Goal: Information Seeking & Learning: Learn about a topic

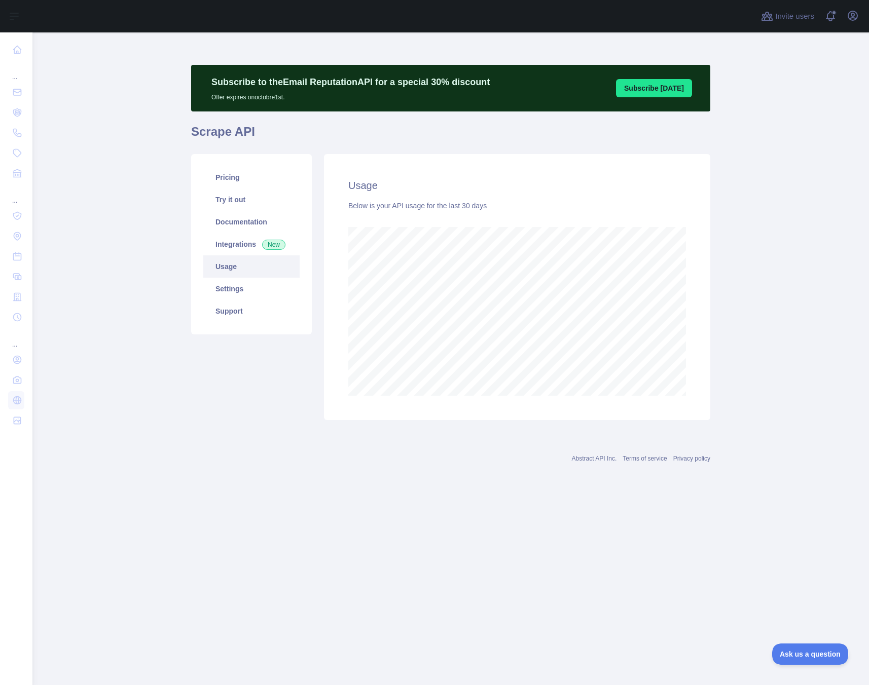
click at [226, 265] on link "Usage" at bounding box center [251, 266] width 96 height 22
click at [232, 244] on link "Integrations New" at bounding box center [251, 244] width 96 height 22
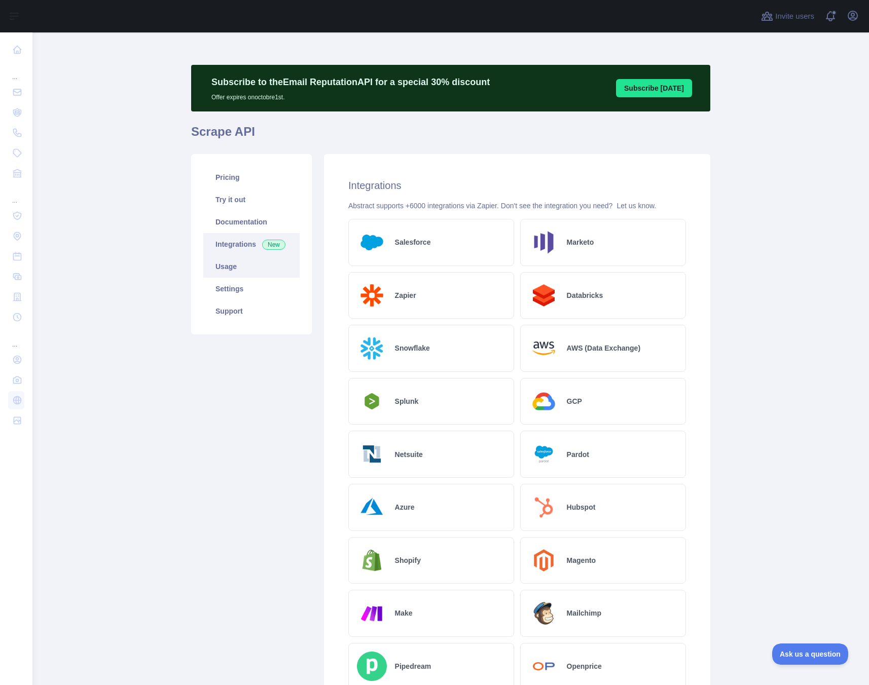
click at [229, 268] on link "Usage" at bounding box center [251, 266] width 96 height 22
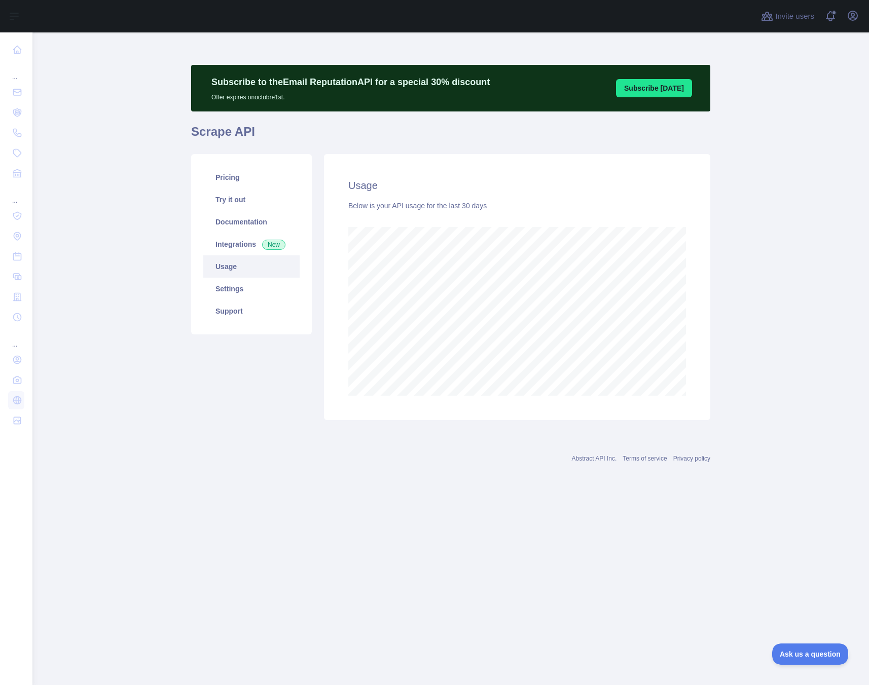
scroll to position [653, 836]
click at [234, 281] on link "Settings" at bounding box center [251, 289] width 96 height 22
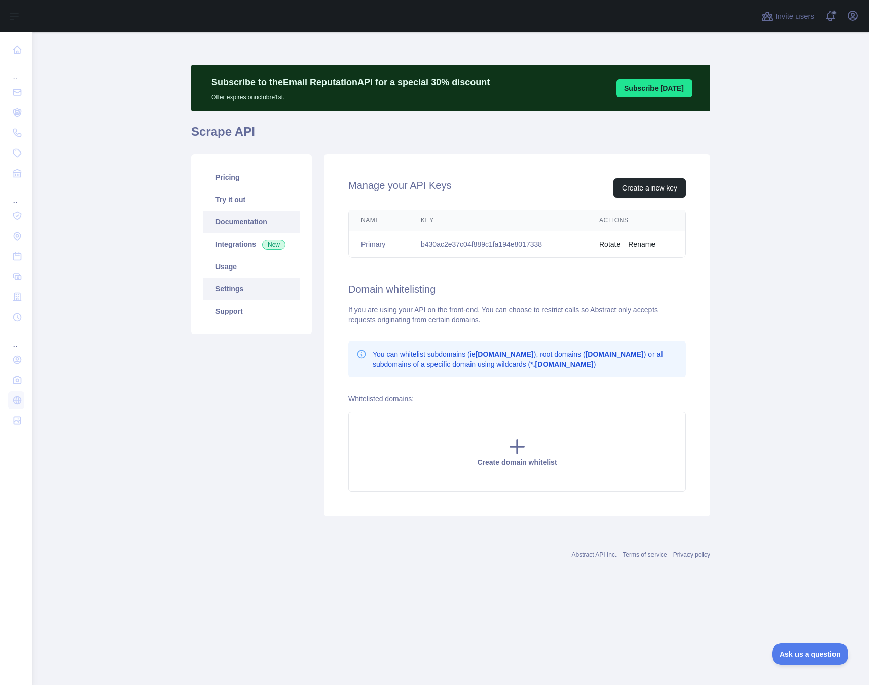
click at [222, 211] on link "Documentation" at bounding box center [251, 222] width 96 height 22
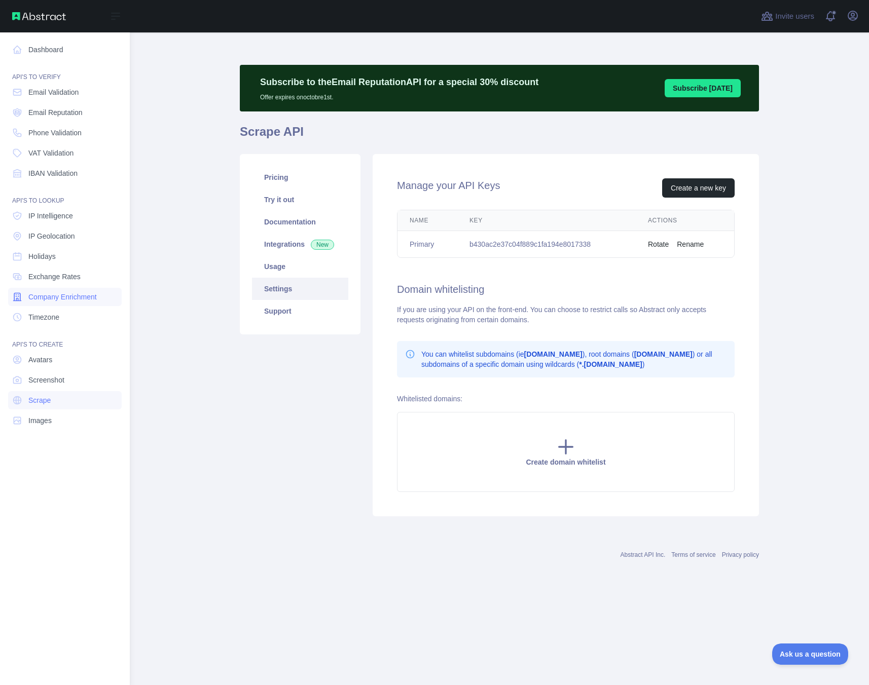
click at [79, 295] on span "Company Enrichment" at bounding box center [62, 297] width 68 height 10
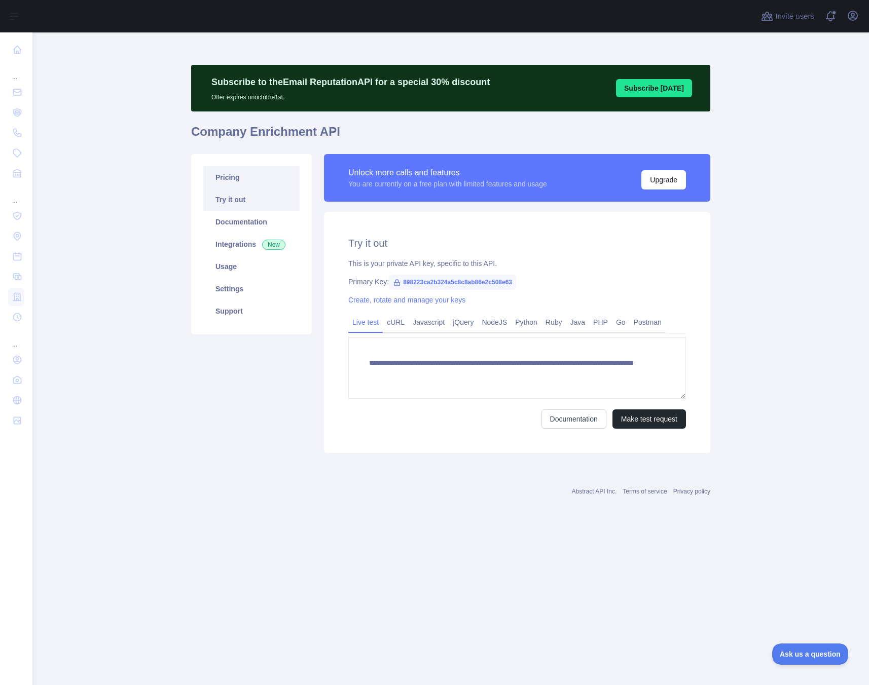
click at [222, 177] on link "Pricing" at bounding box center [251, 177] width 96 height 22
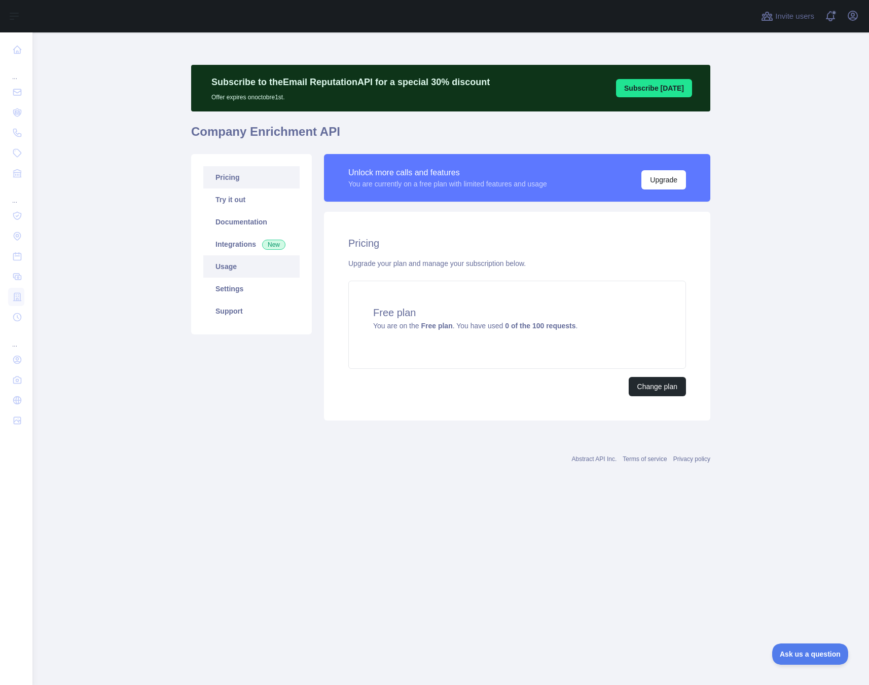
click at [231, 270] on link "Usage" at bounding box center [251, 266] width 96 height 22
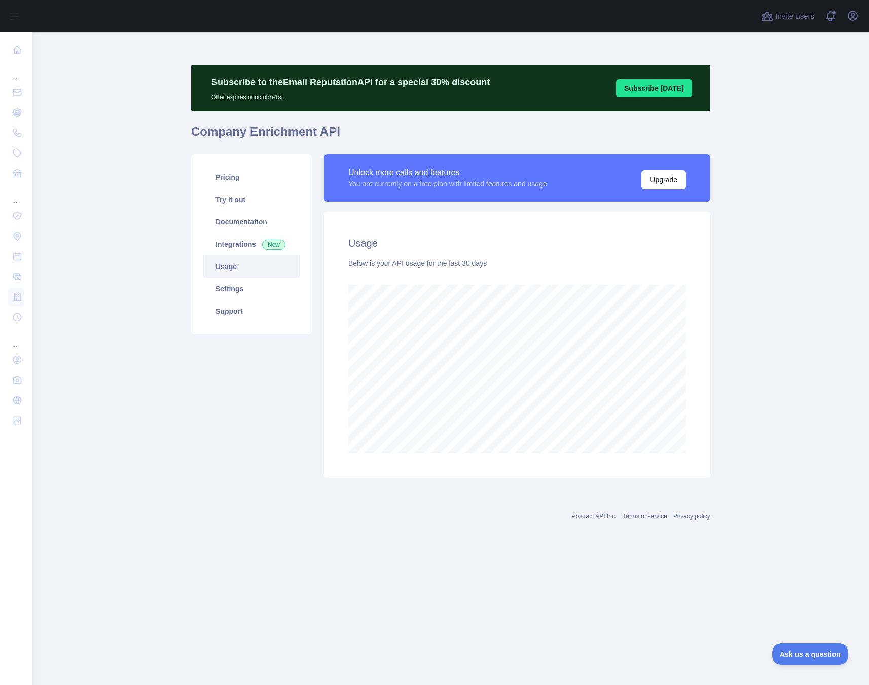
scroll to position [653, 836]
click at [229, 295] on link "Settings" at bounding box center [251, 289] width 96 height 22
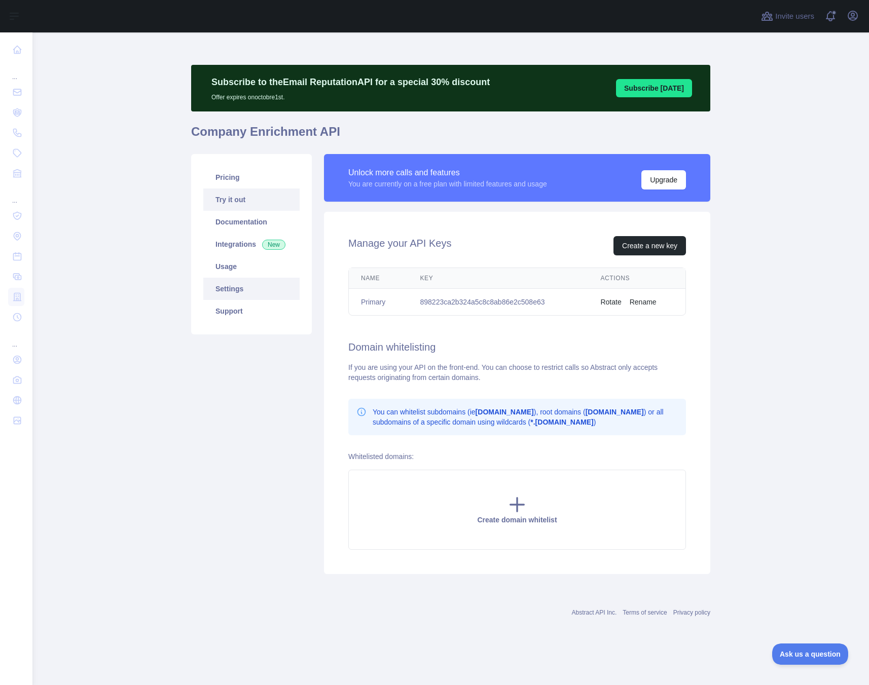
click at [232, 201] on link "Try it out" at bounding box center [251, 200] width 96 height 22
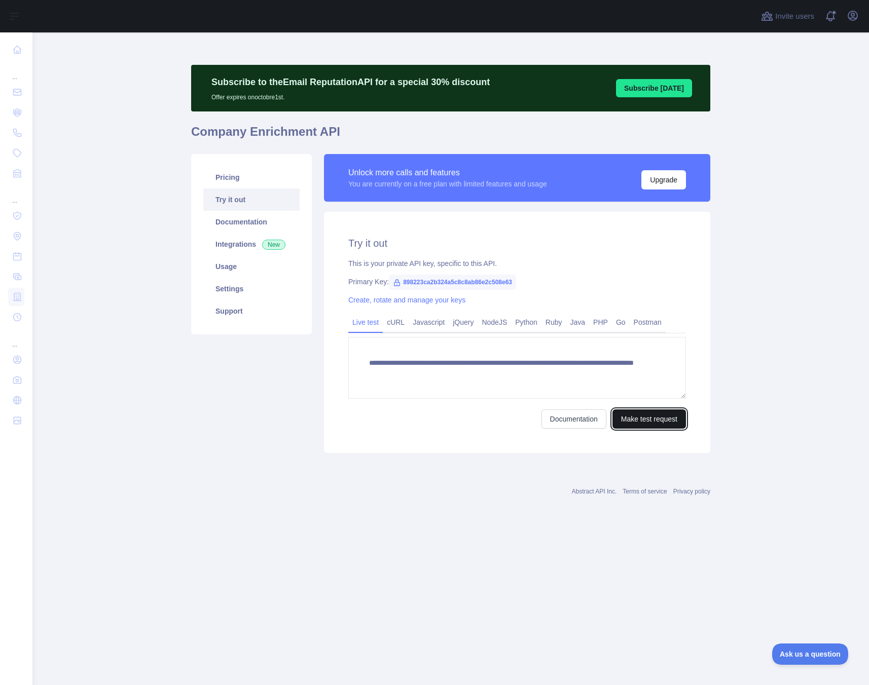
click at [654, 419] on button "Make test request" at bounding box center [648, 419] width 73 height 19
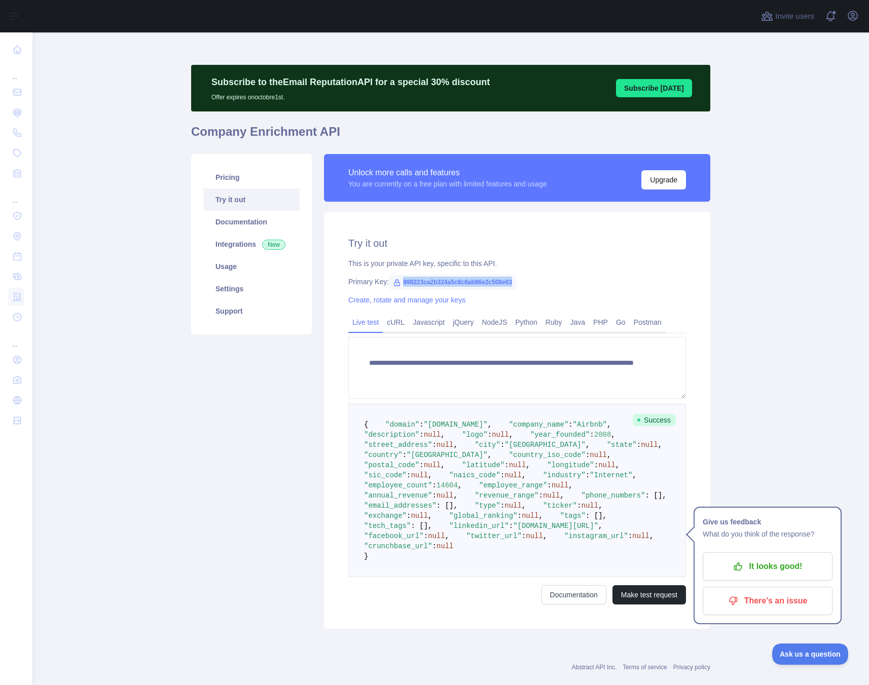
drag, startPoint x: 544, startPoint y: 277, endPoint x: 399, endPoint y: 279, distance: 145.0
click at [399, 279] on div "Primary Key: 898223ca2b324a5c8c8ab86e2c508e63" at bounding box center [517, 282] width 338 height 10
copy span "898223ca2b324a5c8c8ab86e2c508e63"
click at [232, 215] on link "Documentation" at bounding box center [251, 222] width 96 height 22
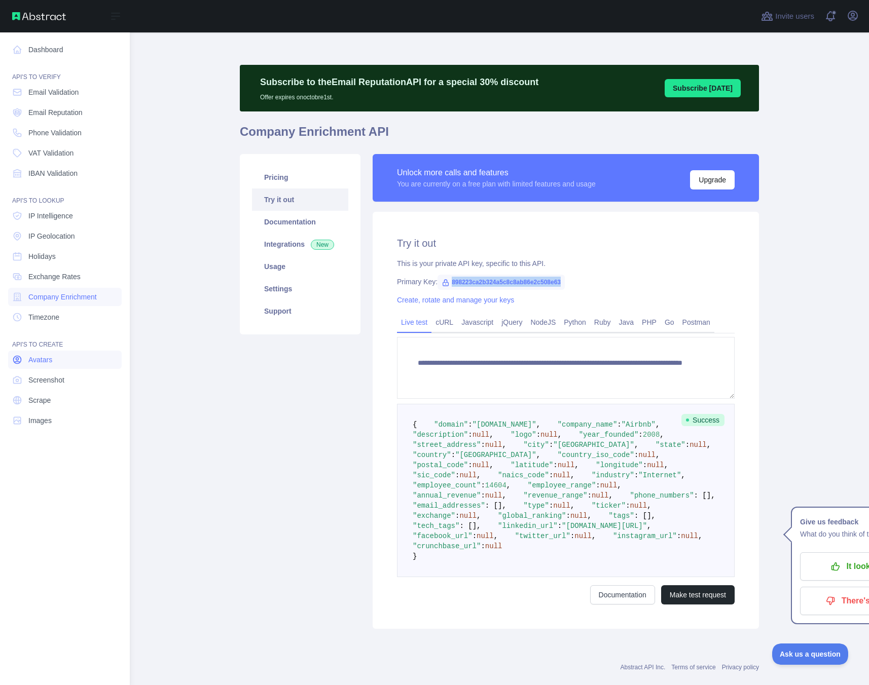
click at [48, 362] on span "Avatars" at bounding box center [40, 360] width 24 height 10
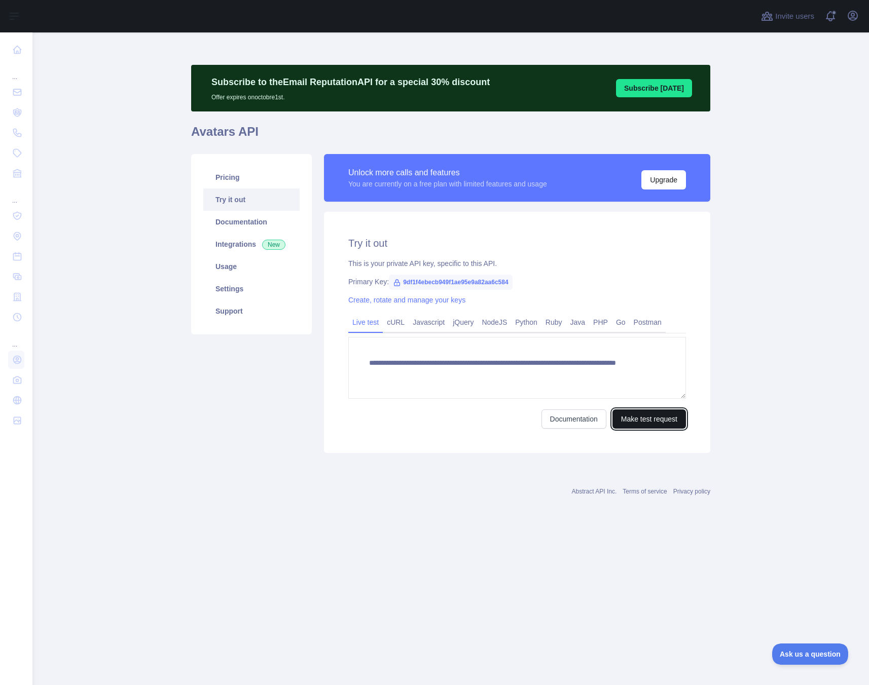
click at [646, 422] on button "Make test request" at bounding box center [648, 419] width 73 height 19
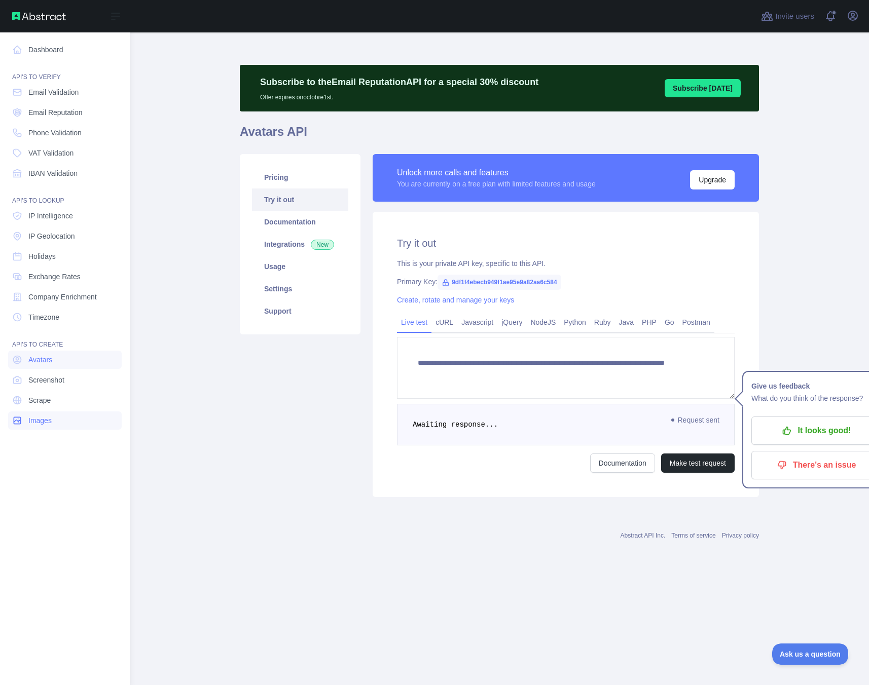
click at [56, 422] on link "Images" at bounding box center [65, 421] width 114 height 18
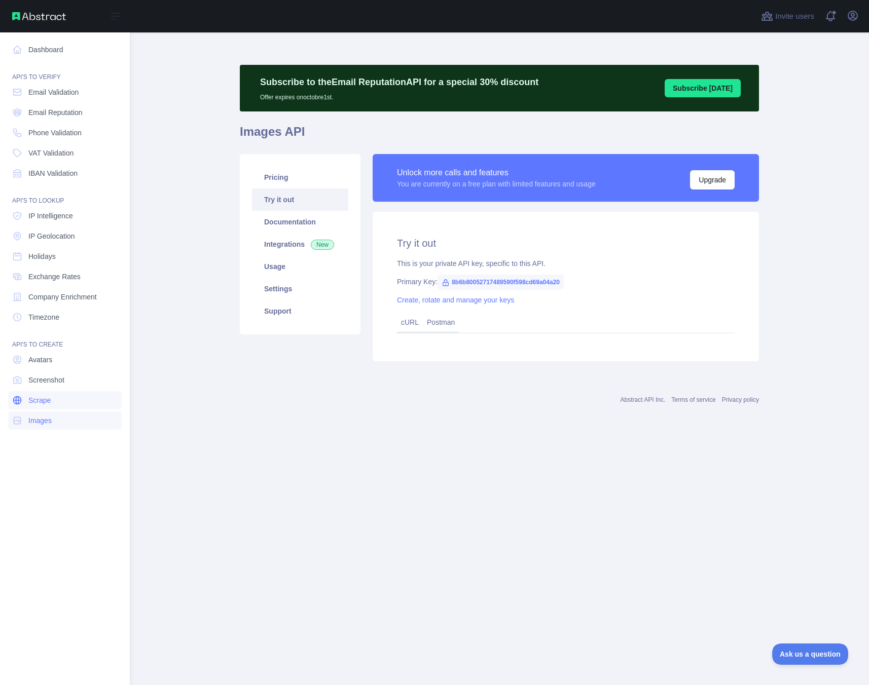
click at [48, 399] on span "Scrape" at bounding box center [39, 400] width 22 height 10
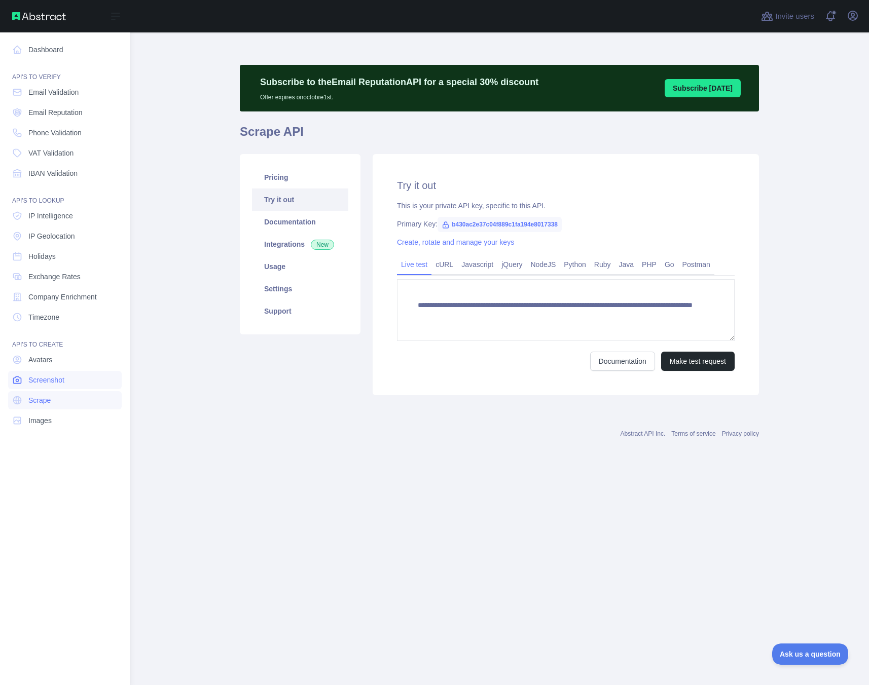
click at [50, 380] on span "Screenshot" at bounding box center [46, 380] width 36 height 10
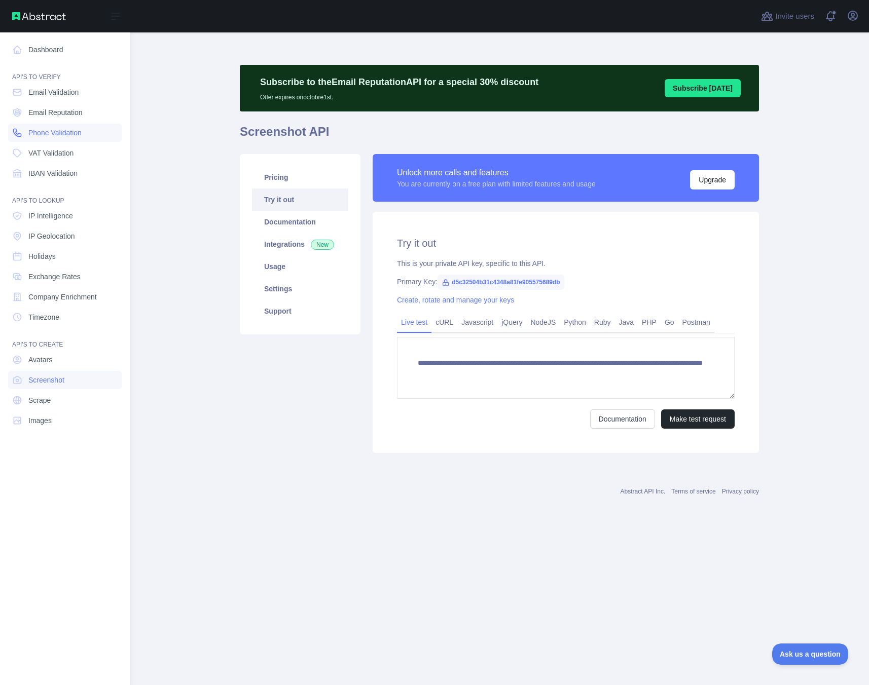
click at [41, 132] on span "Phone Validation" at bounding box center [54, 133] width 53 height 10
click at [60, 173] on span "IBAN Validation" at bounding box center [52, 173] width 49 height 10
click at [51, 91] on span "Email Validation" at bounding box center [53, 92] width 50 height 10
click at [52, 116] on span "Email Reputation" at bounding box center [55, 112] width 54 height 10
click at [54, 134] on span "Phone Validation" at bounding box center [54, 133] width 53 height 10
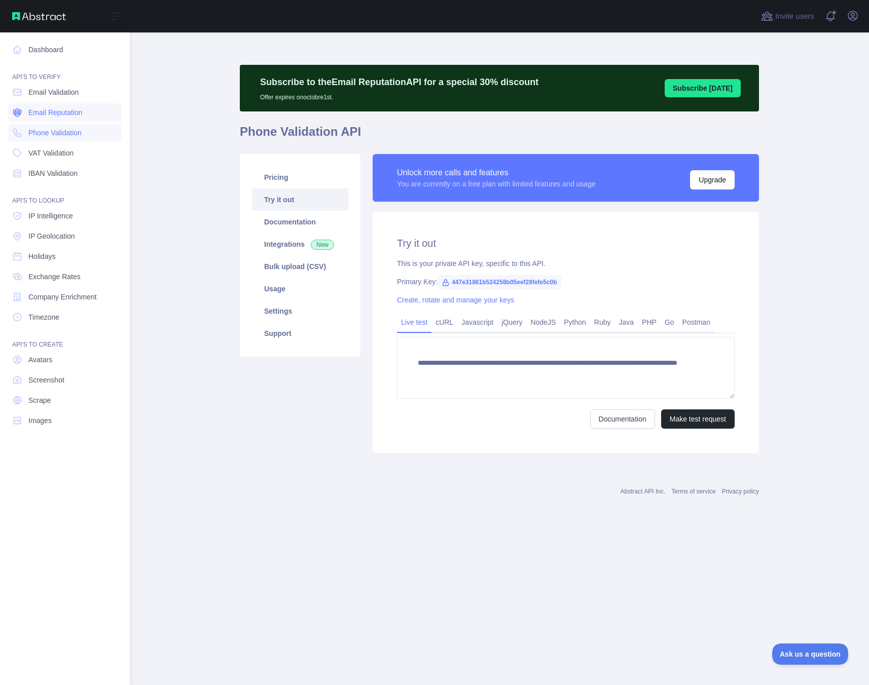
click at [58, 110] on span "Email Reputation" at bounding box center [55, 112] width 54 height 10
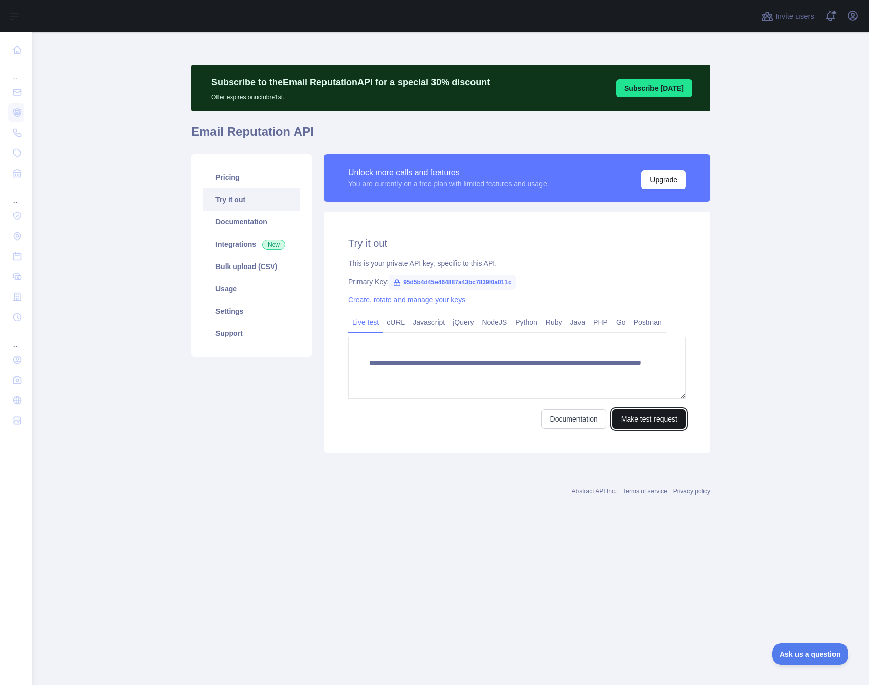
click at [638, 422] on button "Make test request" at bounding box center [648, 419] width 73 height 19
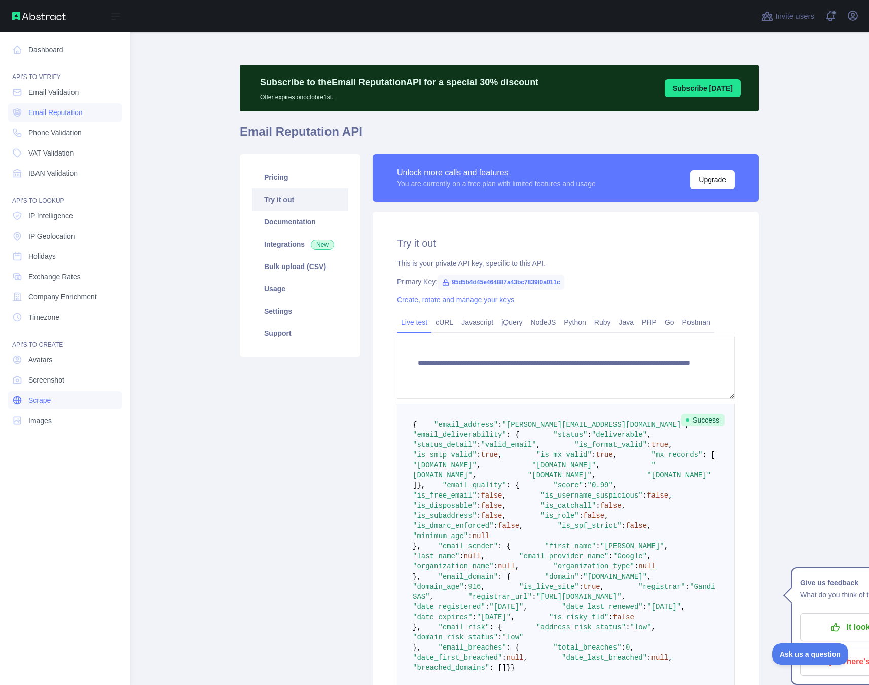
click at [58, 405] on link "Scrape" at bounding box center [65, 400] width 114 height 18
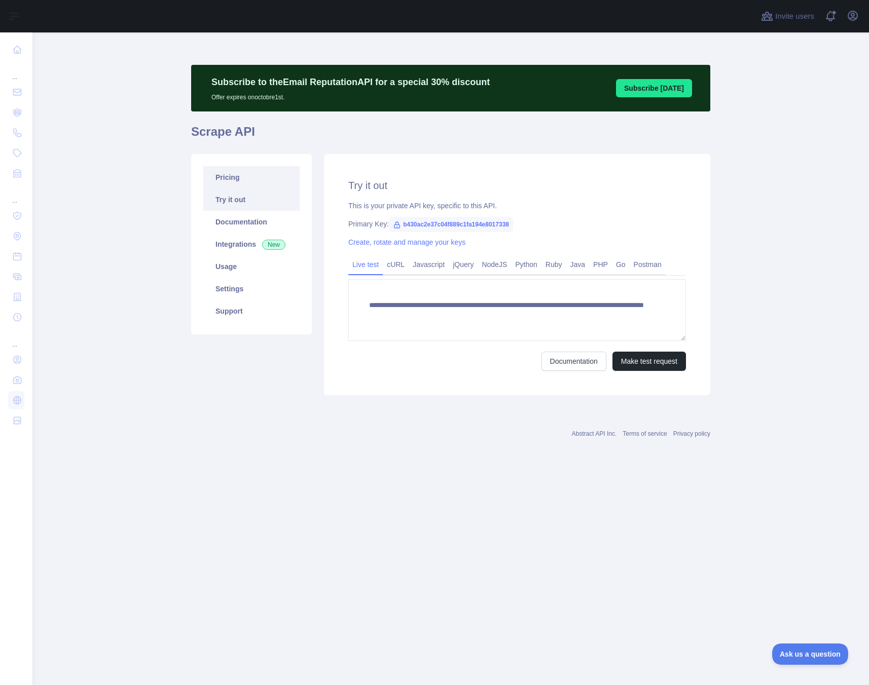
click at [233, 180] on link "Pricing" at bounding box center [251, 177] width 96 height 22
